Goal: Task Accomplishment & Management: Use online tool/utility

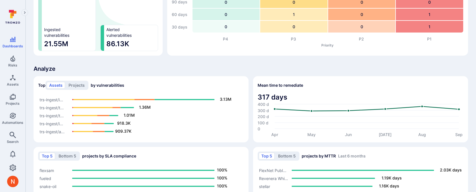
scroll to position [398, 0]
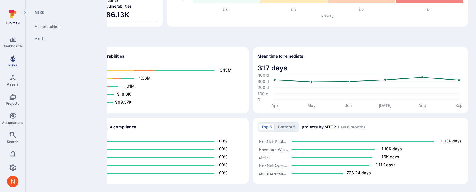
click at [12, 65] on span "Risks" at bounding box center [12, 65] width 9 height 4
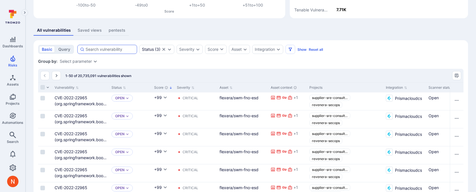
scroll to position [398, 0]
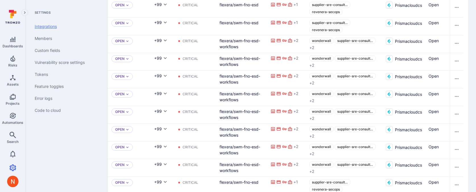
click at [35, 27] on link "Integrations" at bounding box center [65, 26] width 70 height 12
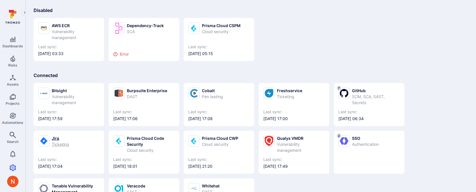
scroll to position [35, 0]
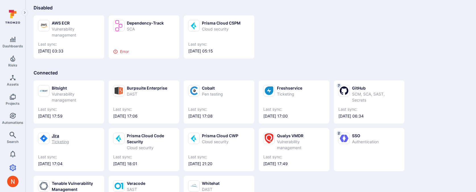
click at [65, 139] on div "Ticketing" at bounding box center [60, 141] width 17 height 6
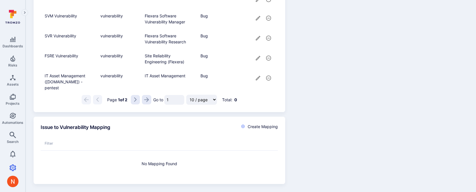
click at [132, 100] on button "Go to the next page" at bounding box center [135, 99] width 9 height 9
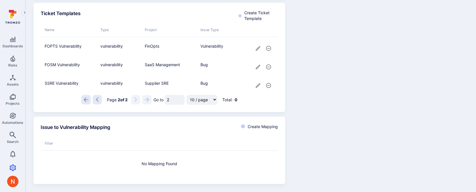
scroll to position [523, 0]
click at [256, 85] on icon "cell for" at bounding box center [258, 85] width 6 height 6
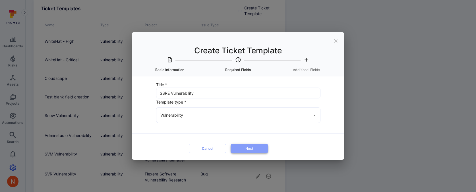
click at [241, 146] on button "Next" at bounding box center [250, 147] width 38 height 9
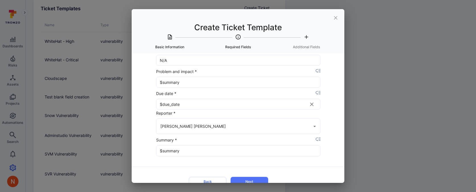
scroll to position [196, 0]
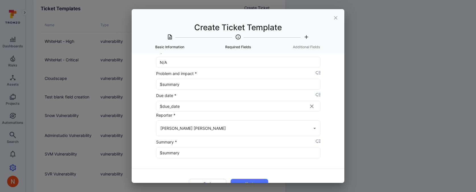
click at [318, 94] on icon "placeholder selector" at bounding box center [318, 94] width 5 height 5
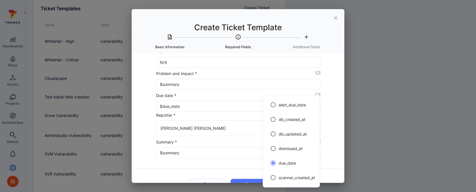
click at [299, 106] on span "alert_due_date" at bounding box center [297, 105] width 36 height 6
type input "$alert_due_date"
radio input "true"
radio input "false"
click at [337, 18] on div at bounding box center [238, 96] width 476 height 192
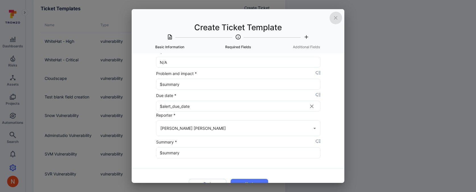
click at [337, 17] on icon "close" at bounding box center [335, 17] width 3 height 3
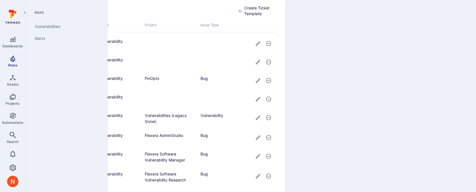
click at [11, 61] on icon "Risks" at bounding box center [12, 58] width 7 height 7
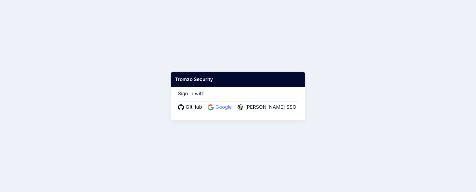
click at [227, 108] on span "Google" at bounding box center [224, 106] width 20 height 7
click at [227, 106] on span "Google" at bounding box center [224, 106] width 20 height 7
click at [226, 108] on span "Google" at bounding box center [224, 106] width 20 height 7
